Goal: Navigation & Orientation: Find specific page/section

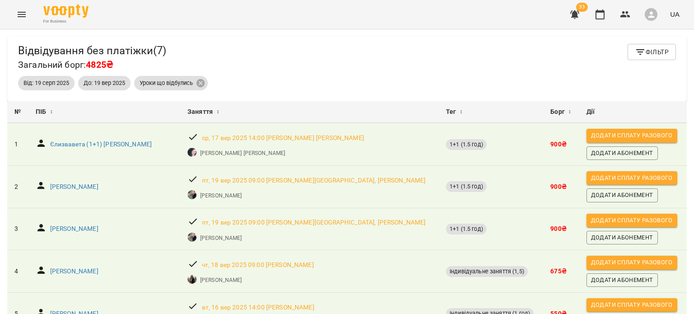
scroll to position [138, 0]
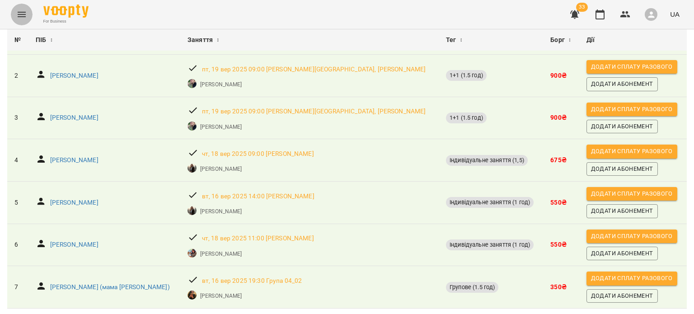
click at [29, 15] on button "Menu" at bounding box center [22, 15] width 22 height 22
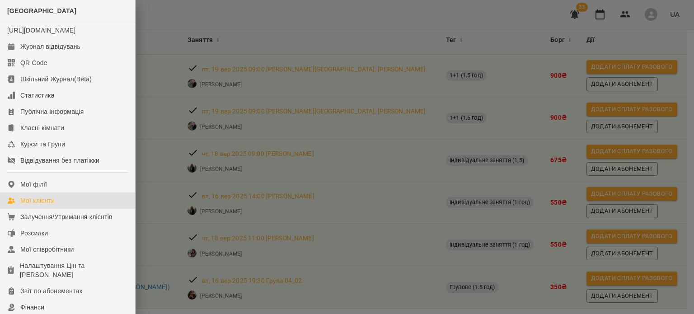
click at [52, 205] on div "Мої клієнти" at bounding box center [37, 200] width 34 height 9
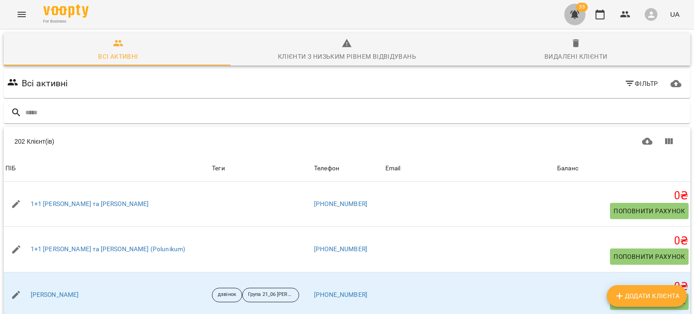
click at [576, 13] on icon "button" at bounding box center [574, 14] width 9 height 9
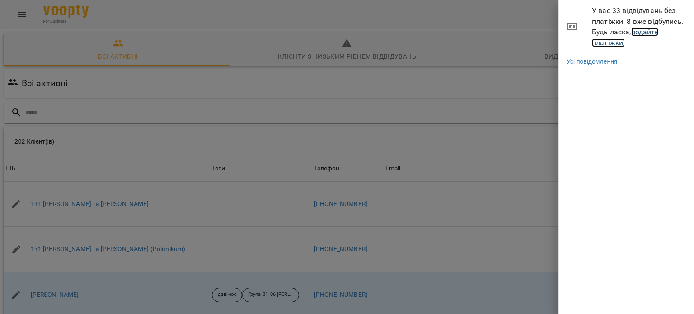
click at [604, 41] on link "додайте платіжки!" at bounding box center [625, 37] width 66 height 19
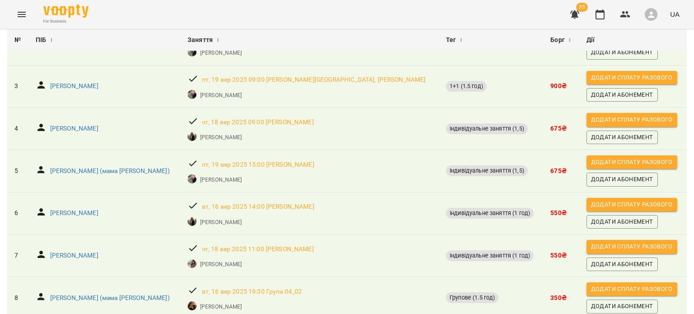
scroll to position [180, 0]
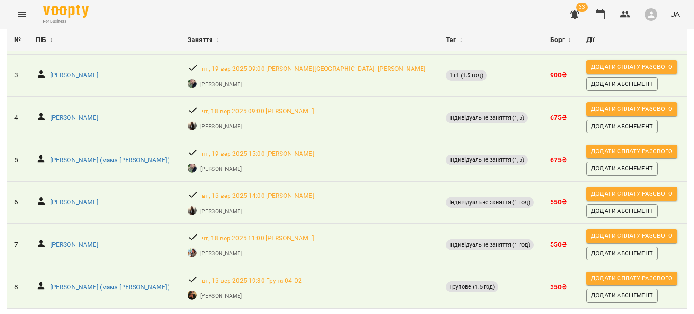
click at [24, 16] on icon "Menu" at bounding box center [22, 14] width 8 height 5
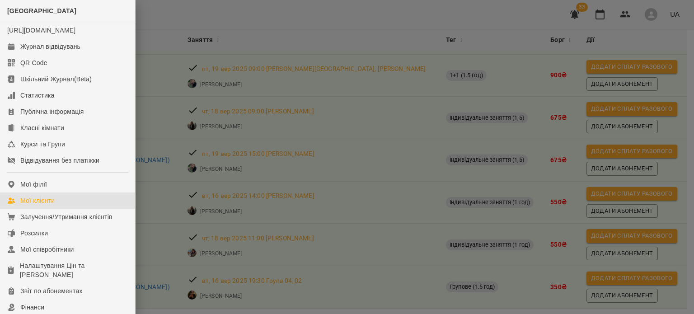
click at [28, 205] on div "Мої клієнти" at bounding box center [37, 200] width 34 height 9
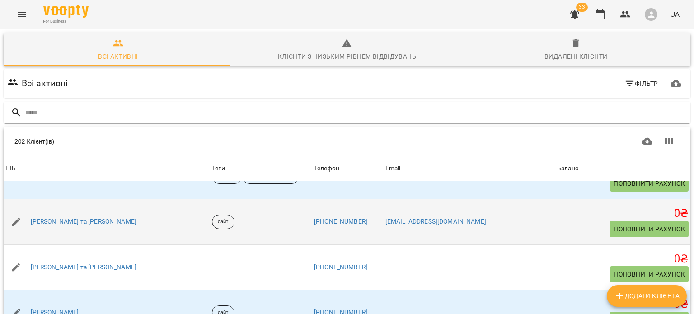
scroll to position [119, 0]
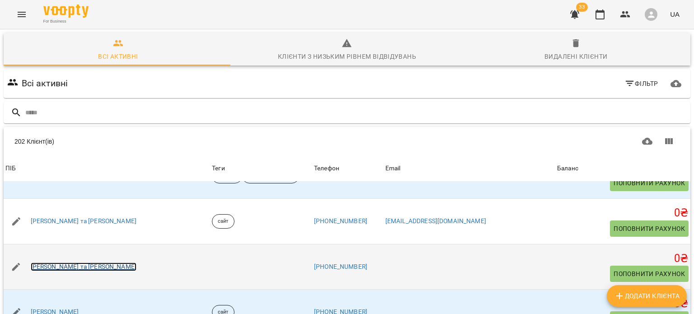
drag, startPoint x: 85, startPoint y: 195, endPoint x: 83, endPoint y: 200, distance: 5.3
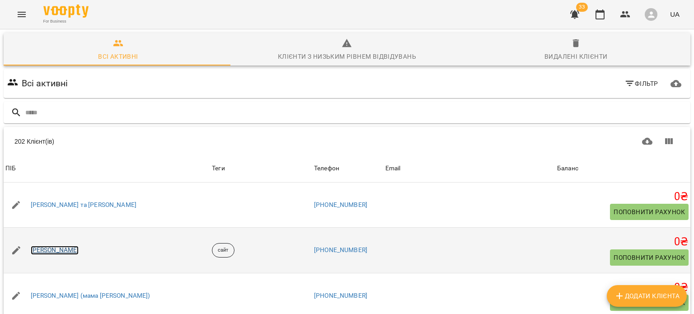
scroll to position [183, 0]
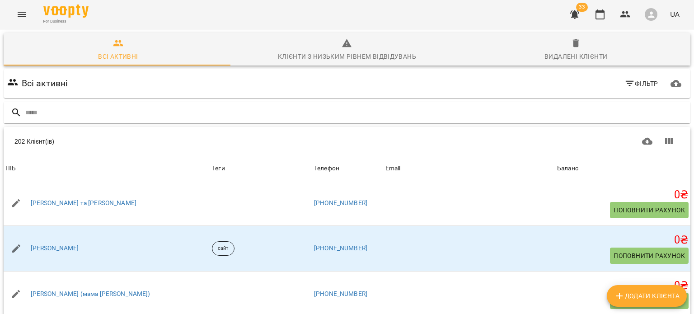
drag, startPoint x: 68, startPoint y: 267, endPoint x: 64, endPoint y: 271, distance: 6.1
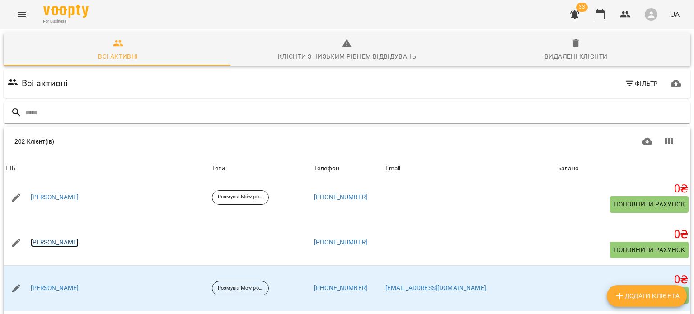
scroll to position [654, 0]
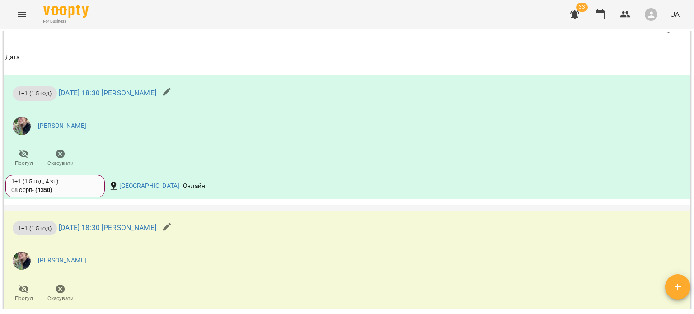
scroll to position [574, 0]
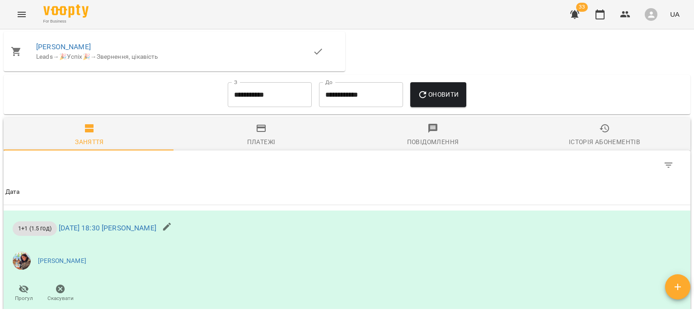
scroll to position [519, 0]
